Goal: Information Seeking & Learning: Understand process/instructions

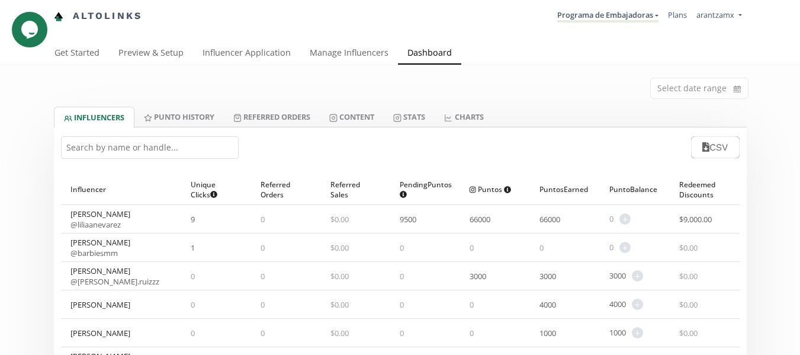
scroll to position [59, 0]
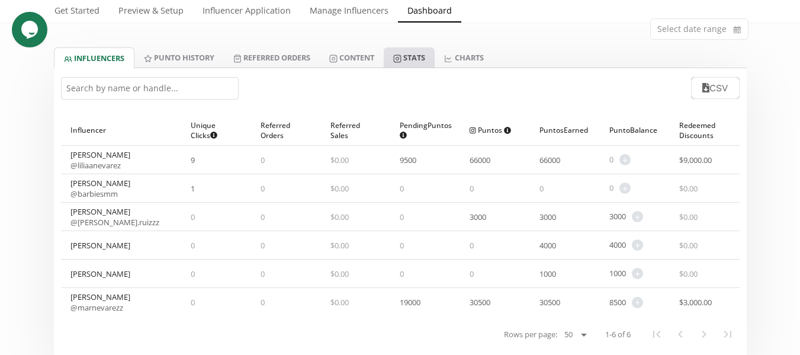
click at [409, 56] on link "Stats" at bounding box center [409, 57] width 51 height 20
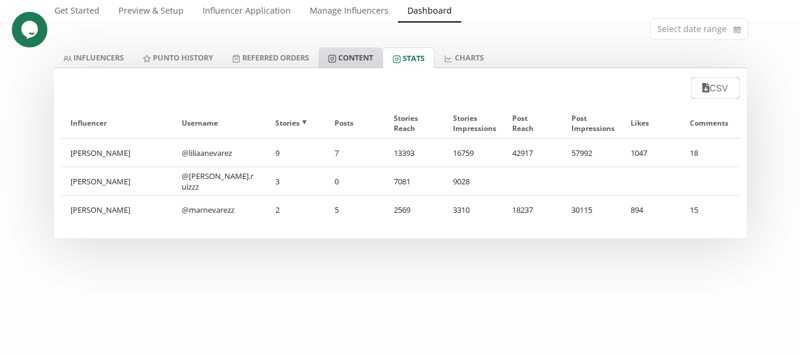
click at [358, 57] on link "Content" at bounding box center [351, 57] width 64 height 20
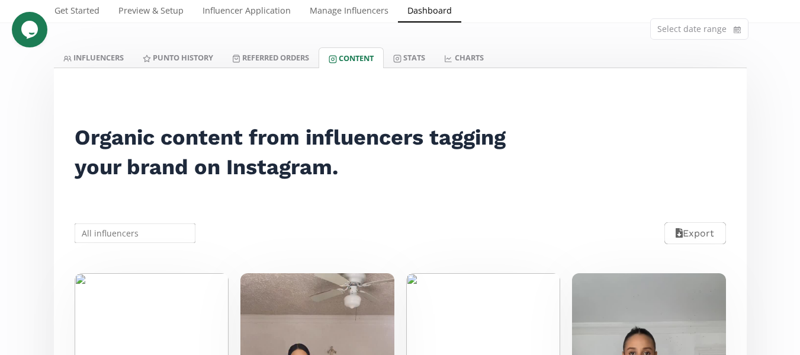
click at [117, 242] on input "text" at bounding box center [135, 233] width 125 height 23
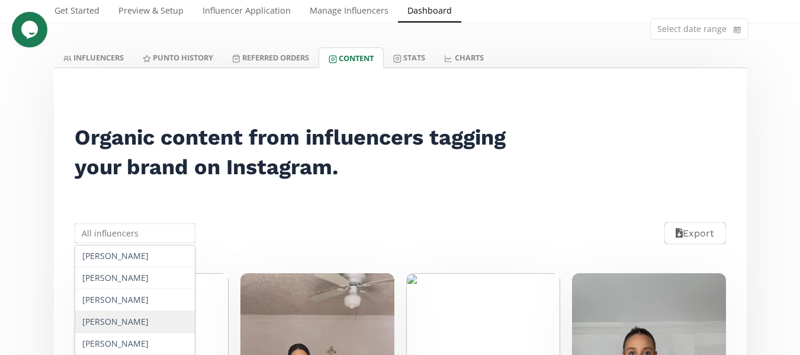
click at [109, 317] on div "[PERSON_NAME]" at bounding box center [135, 322] width 120 height 22
type input "[PERSON_NAME]"
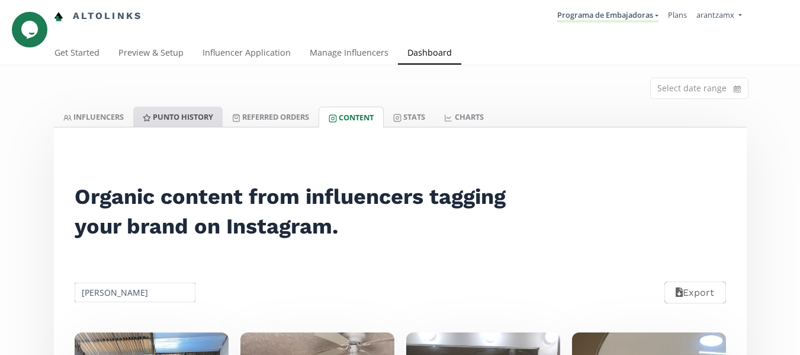
click at [169, 118] on link "Punto HISTORY" at bounding box center [177, 117] width 89 height 20
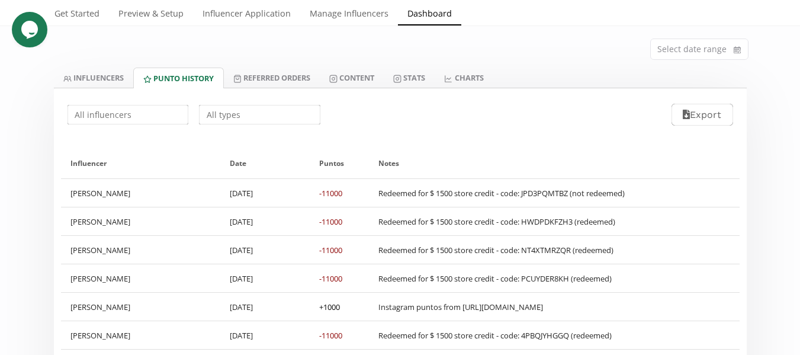
scroll to position [59, 0]
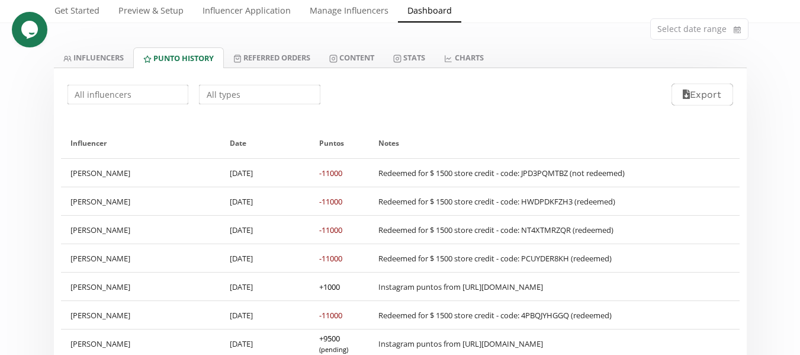
click at [137, 100] on input "text" at bounding box center [128, 94] width 125 height 23
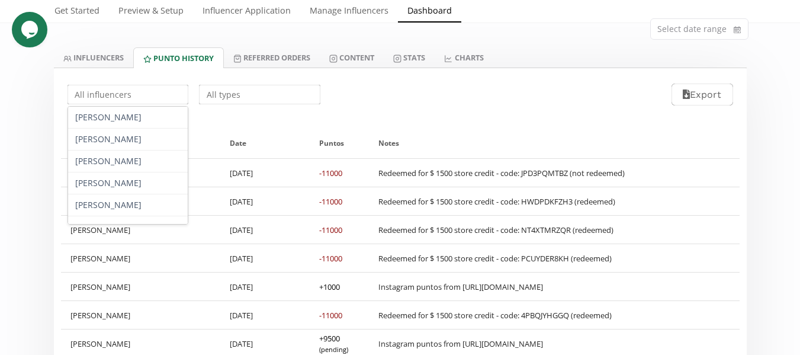
click at [438, 98] on div "Barbara Daniela Gallardo Karla Ruiz Lilia Nevarez Mariana Nevarez Sofia Gaxiola…" at bounding box center [400, 94] width 693 height 53
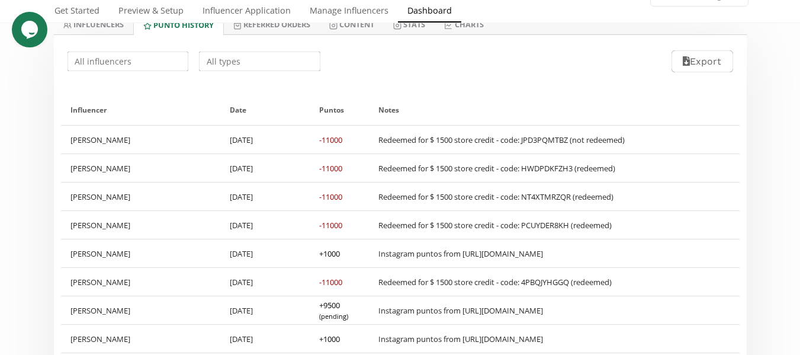
scroll to position [118, 0]
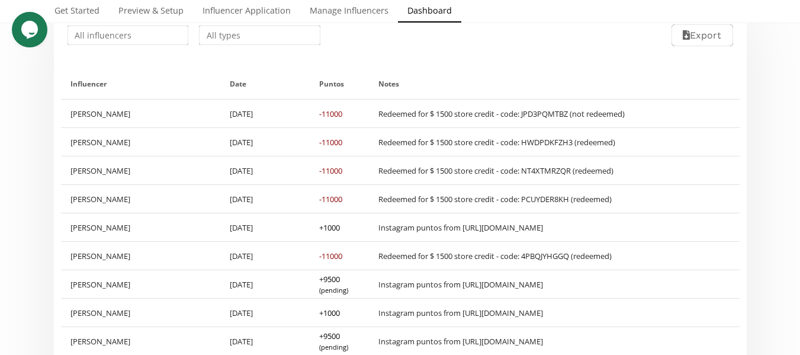
click at [188, 226] on div "[PERSON_NAME]" at bounding box center [141, 227] width 160 height 28
click at [441, 232] on div "Instagram puntos from https://instagram.com/stories/liliaanevarez/3727355655633…" at bounding box center [460, 227] width 165 height 11
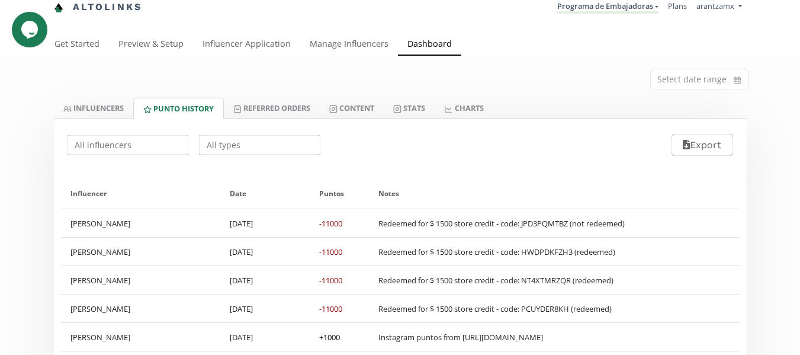
scroll to position [0, 0]
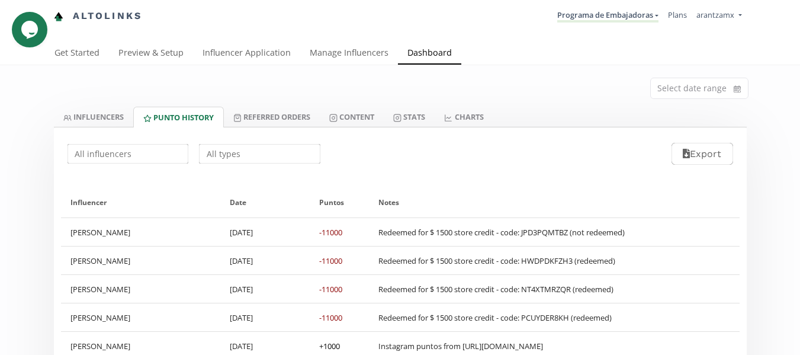
click at [127, 162] on input "text" at bounding box center [128, 153] width 125 height 23
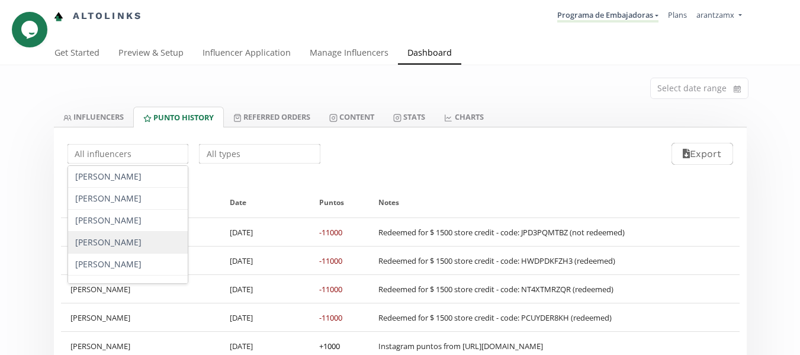
click at [89, 246] on div "[PERSON_NAME]" at bounding box center [128, 243] width 120 height 22
type input "[PERSON_NAME]"
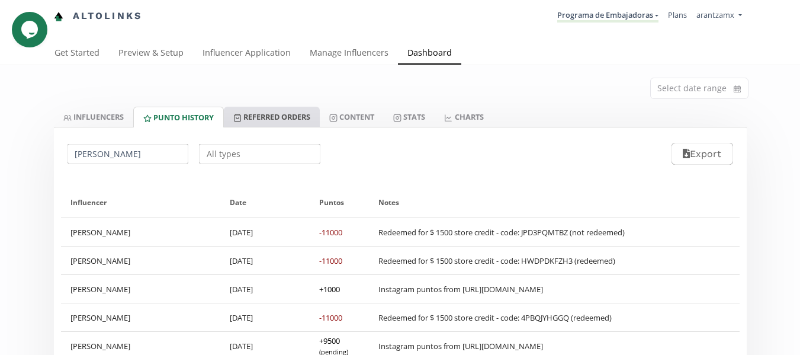
click at [280, 109] on link "Referred Orders" at bounding box center [272, 117] width 96 height 20
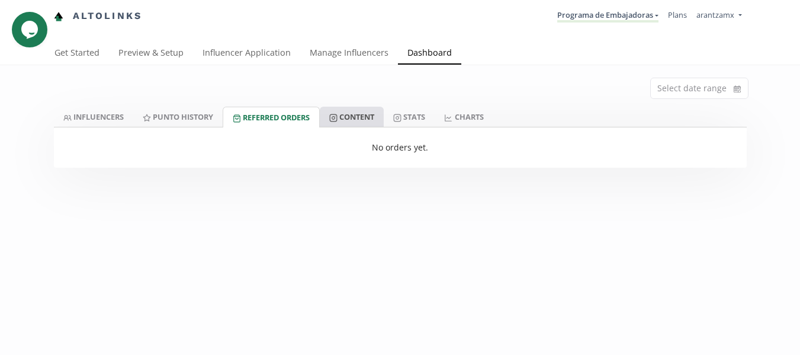
click at [367, 122] on link "Content" at bounding box center [352, 117] width 64 height 20
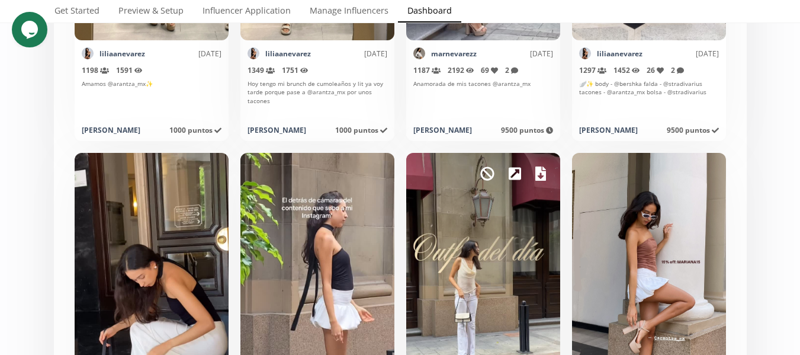
scroll to position [888, 0]
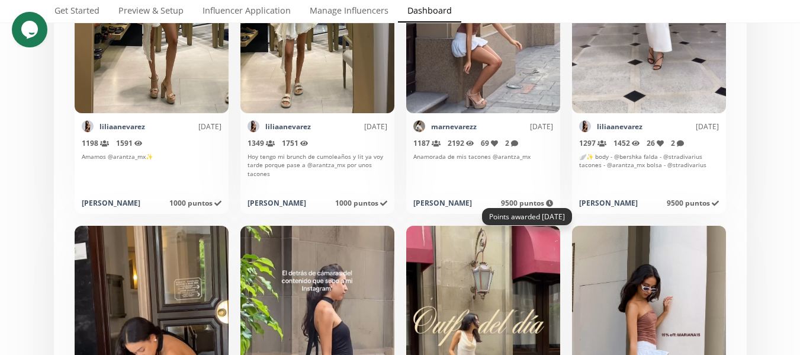
click at [548, 204] on icon at bounding box center [549, 203] width 7 height 7
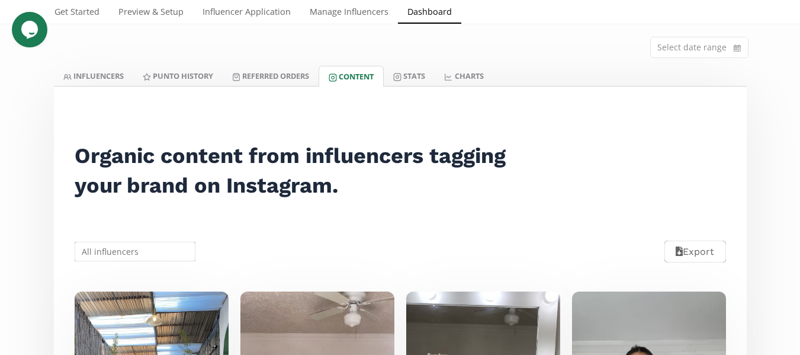
scroll to position [0, 0]
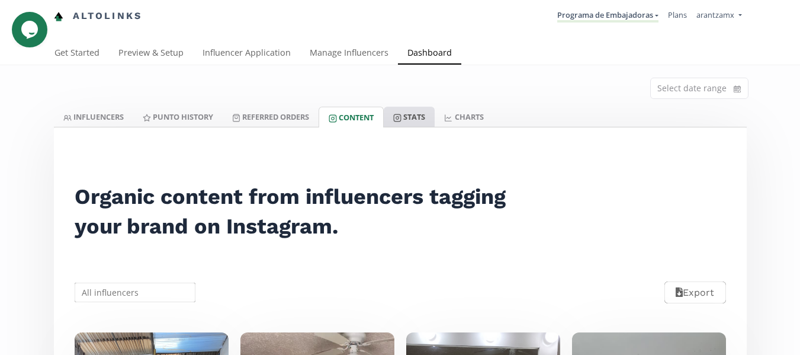
click at [418, 111] on link "Stats" at bounding box center [409, 117] width 51 height 20
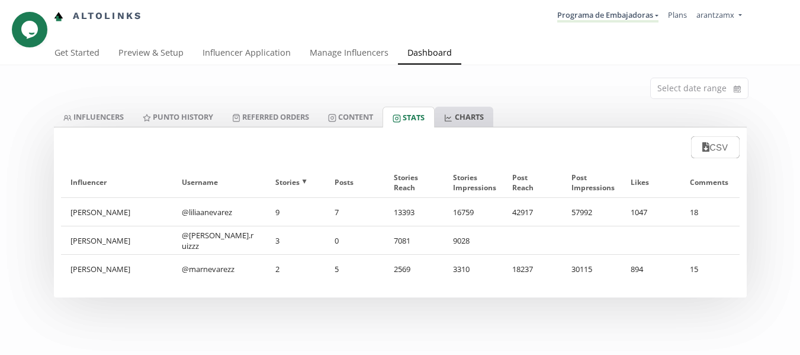
click at [472, 114] on link "CHARTS" at bounding box center [464, 117] width 58 height 20
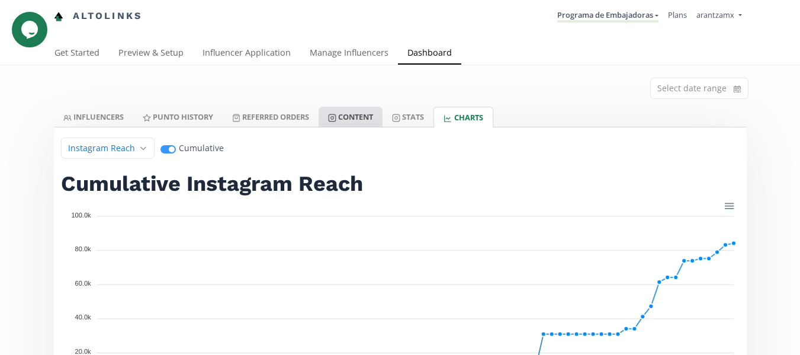
click at [349, 113] on link "Content" at bounding box center [351, 117] width 64 height 20
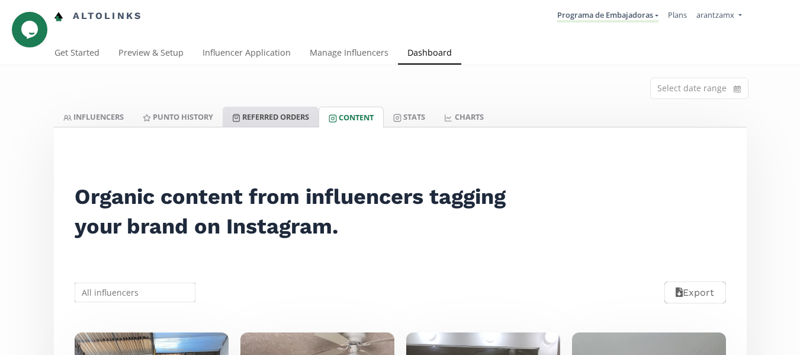
click at [291, 115] on link "Referred Orders" at bounding box center [271, 117] width 96 height 20
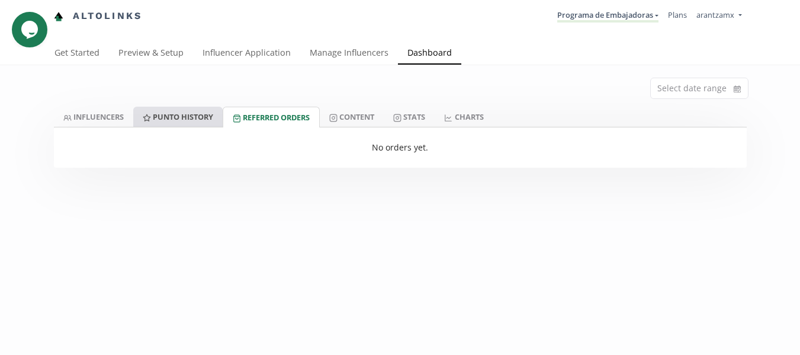
click at [180, 123] on link "Punto HISTORY" at bounding box center [177, 117] width 89 height 20
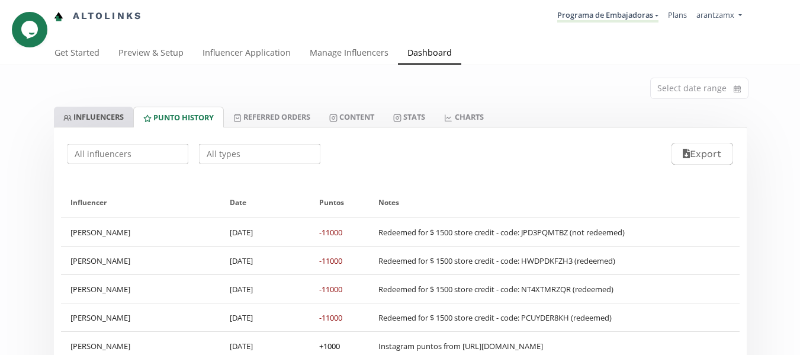
click at [94, 118] on link "INFLUENCERS" at bounding box center [93, 117] width 79 height 20
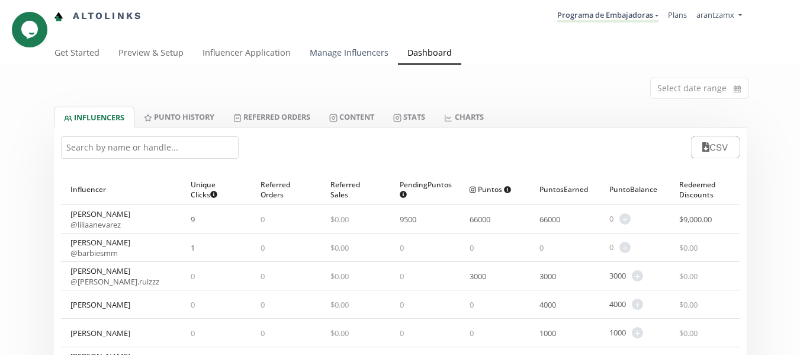
click at [333, 54] on link "Manage Influencers" at bounding box center [349, 54] width 98 height 24
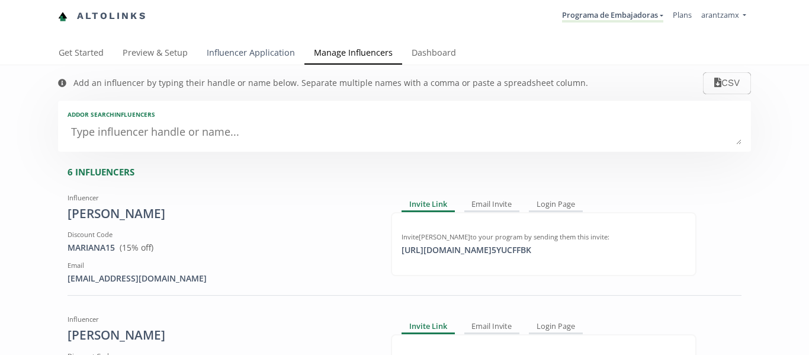
click at [222, 52] on link "Influencer Application" at bounding box center [250, 54] width 107 height 24
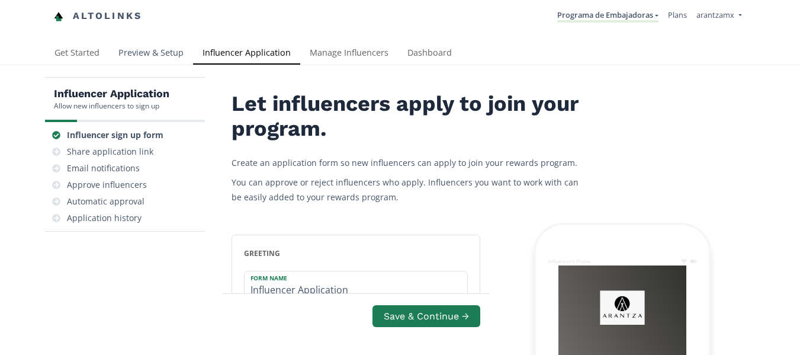
click at [153, 46] on link "Preview & Setup" at bounding box center [151, 54] width 84 height 24
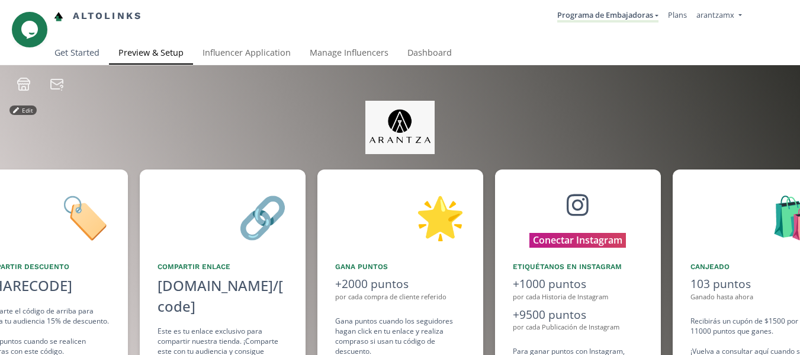
click at [79, 51] on link "Get Started" at bounding box center [77, 54] width 64 height 24
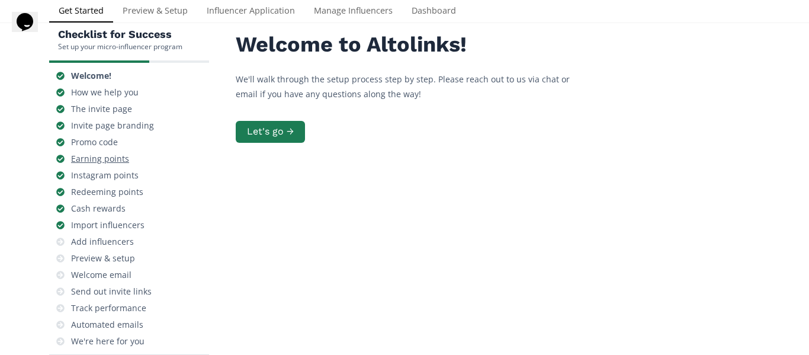
click at [107, 161] on div "Earning points" at bounding box center [100, 159] width 58 height 12
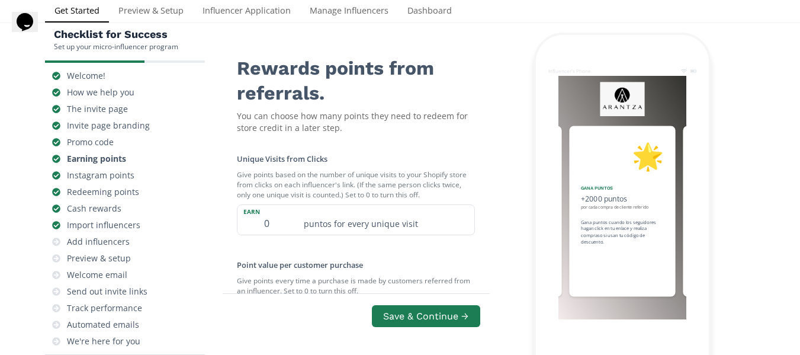
scroll to position [118, 0]
click at [123, 169] on div "Instagram points" at bounding box center [101, 175] width 68 height 12
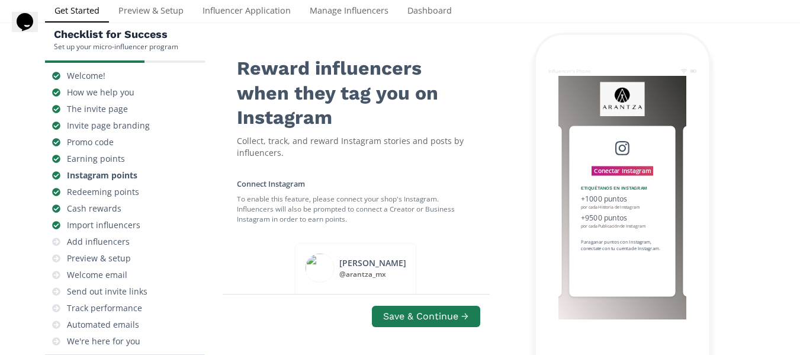
scroll to position [166, 0]
click at [98, 186] on div "Redeeming points" at bounding box center [103, 192] width 72 height 12
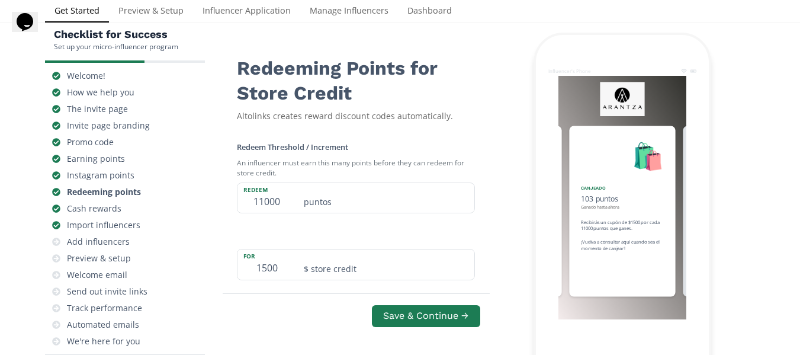
scroll to position [166, 0]
click at [92, 203] on div "Cash rewards" at bounding box center [94, 209] width 54 height 12
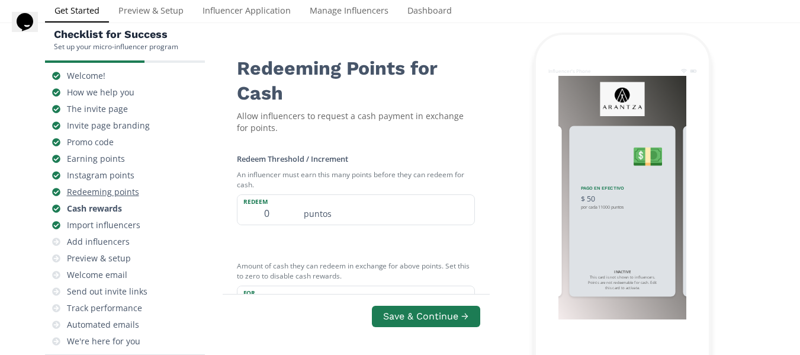
scroll to position [107, 0]
click at [96, 219] on div "Import influencers" at bounding box center [103, 225] width 73 height 12
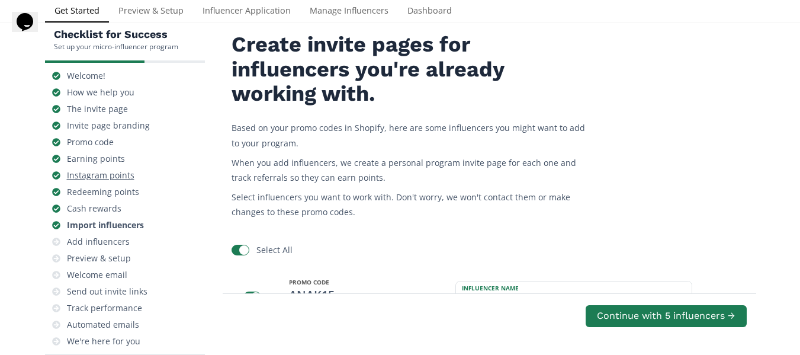
scroll to position [118, 0]
click at [89, 169] on div "Instagram points" at bounding box center [101, 175] width 68 height 12
